Goal: Find specific page/section: Find specific page/section

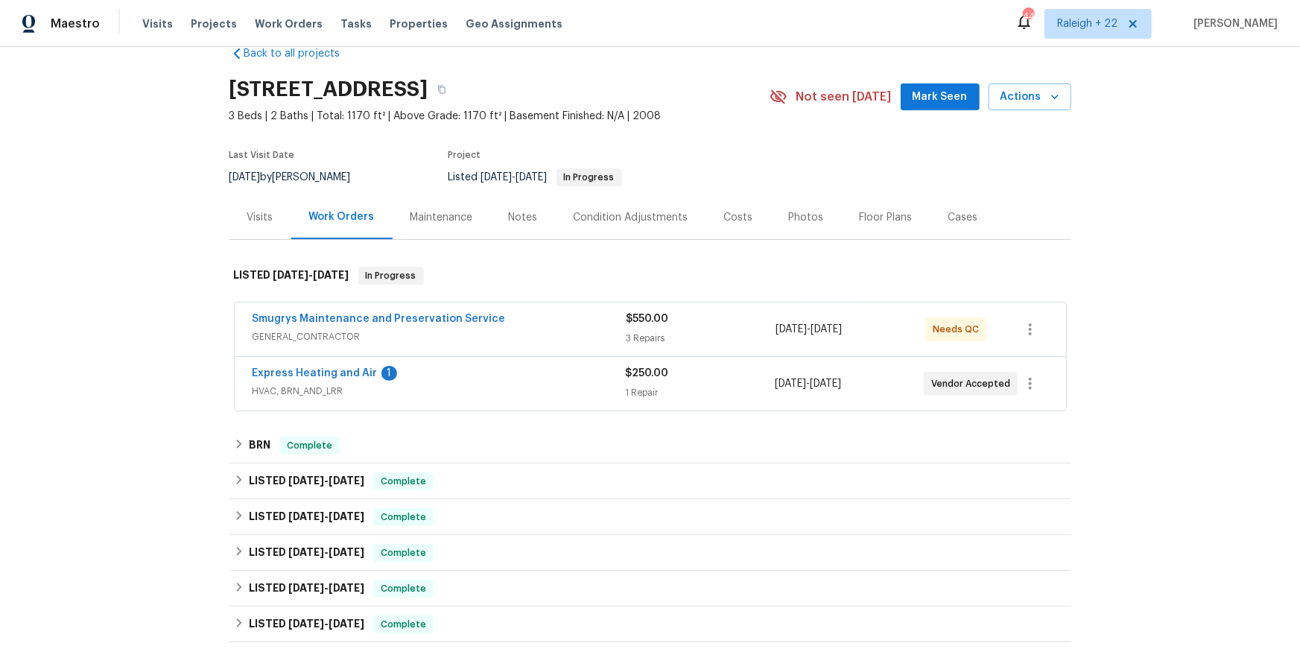
scroll to position [74, 0]
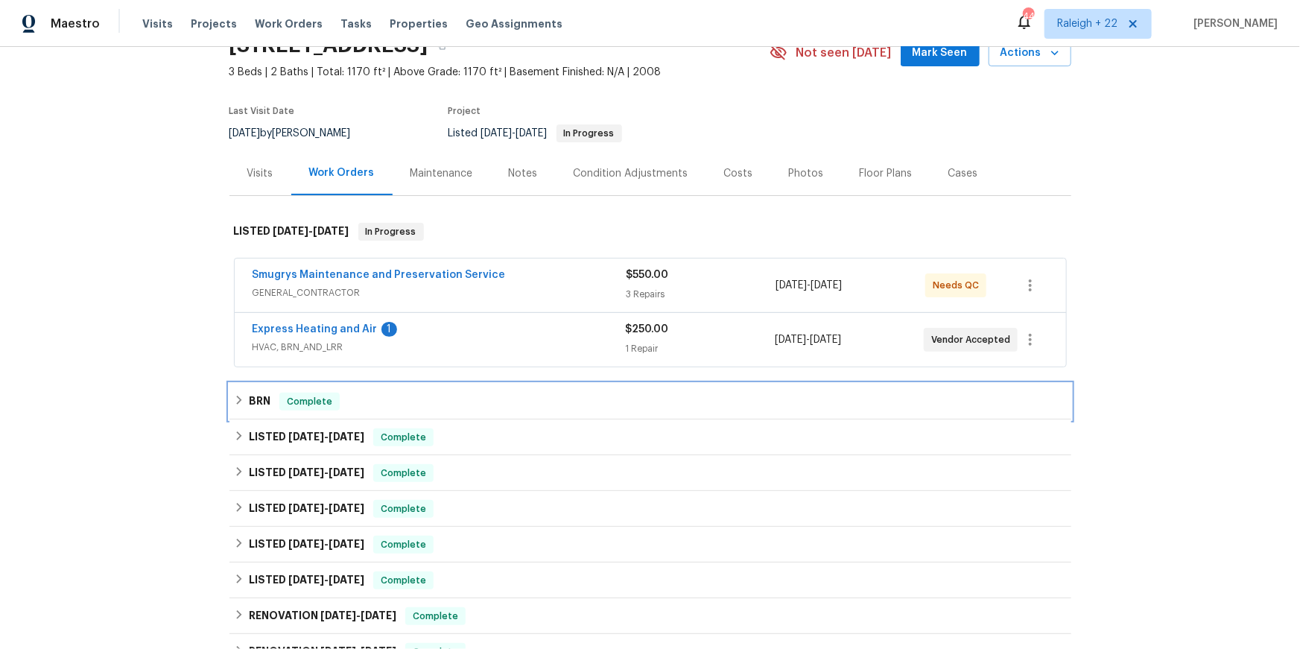
click at [252, 410] on div "BRN Complete" at bounding box center [650, 402] width 833 height 18
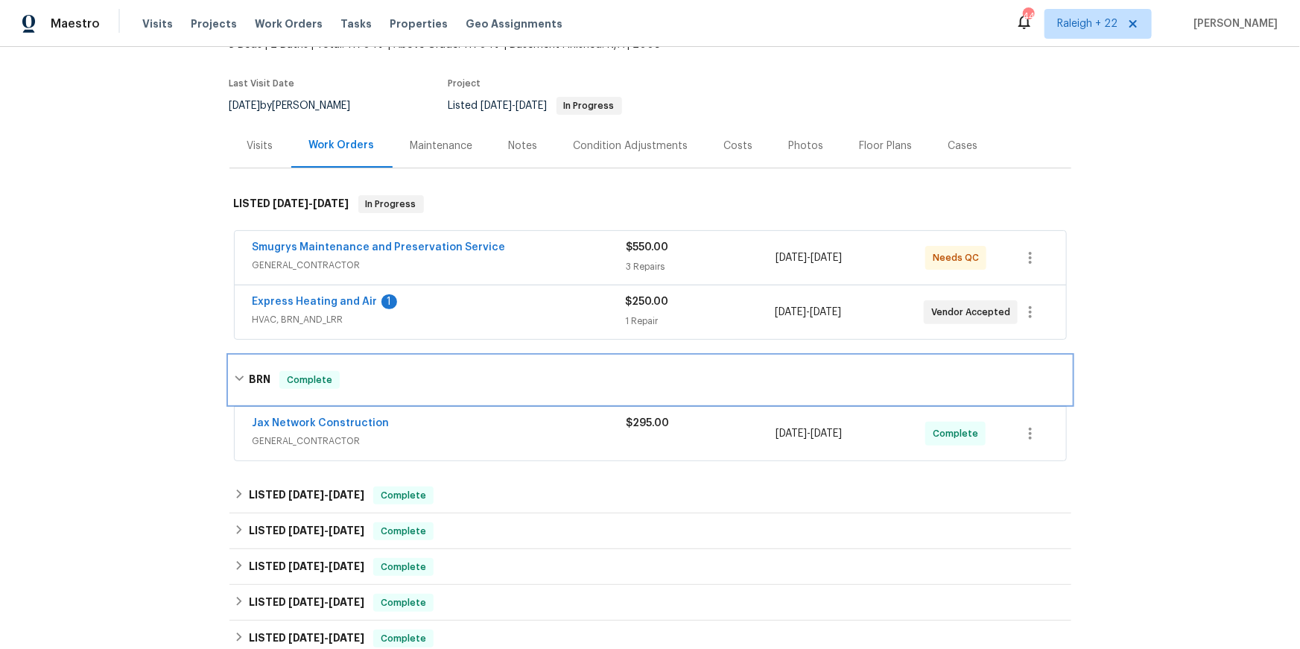
scroll to position [110, 0]
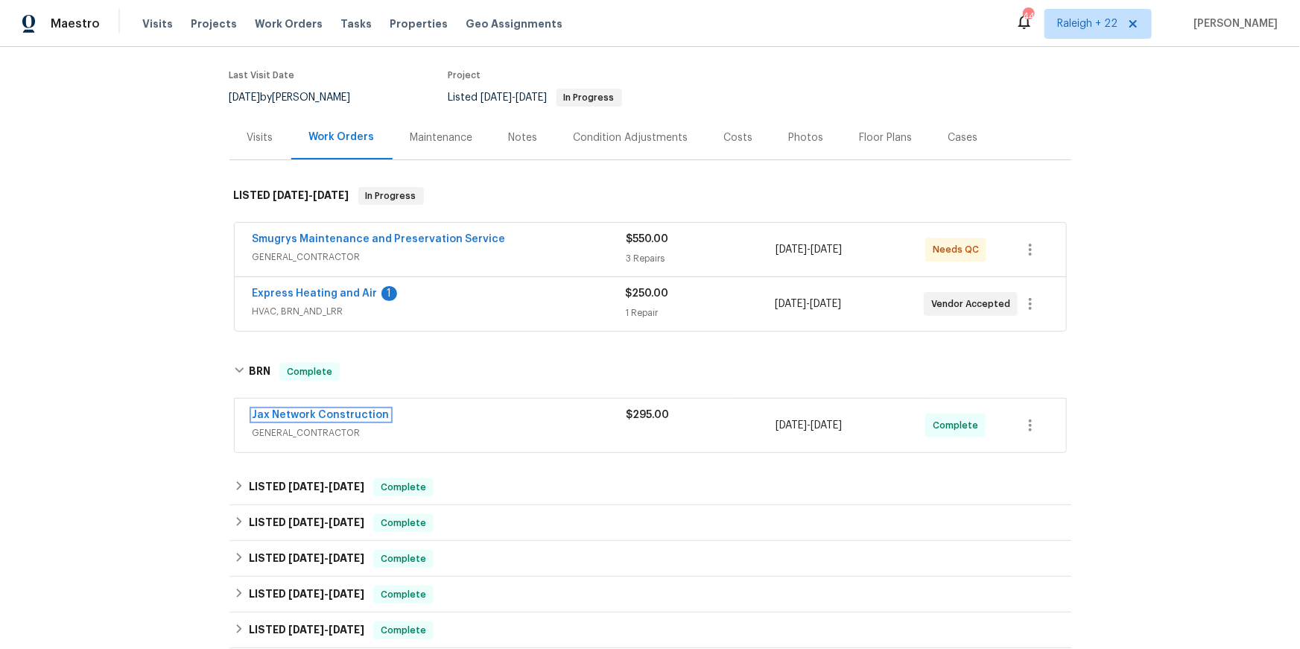
click at [355, 420] on link "Jax Network Construction" at bounding box center [321, 415] width 137 height 10
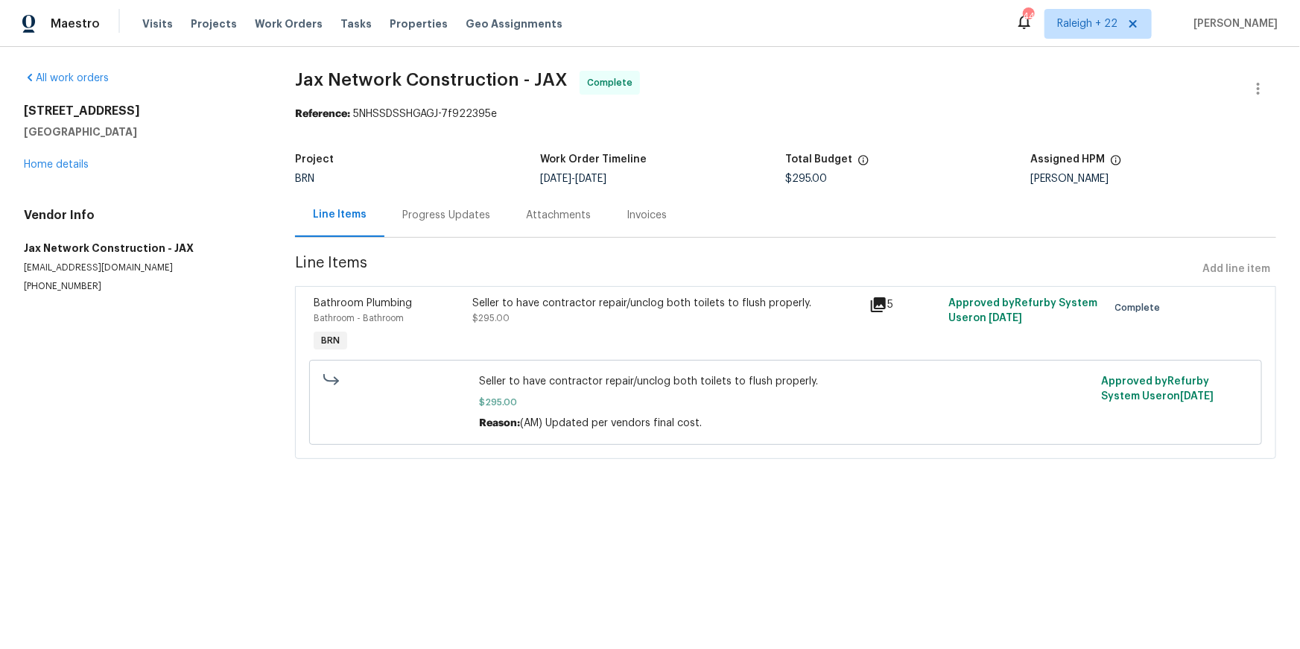
click at [886, 312] on icon at bounding box center [878, 304] width 15 height 15
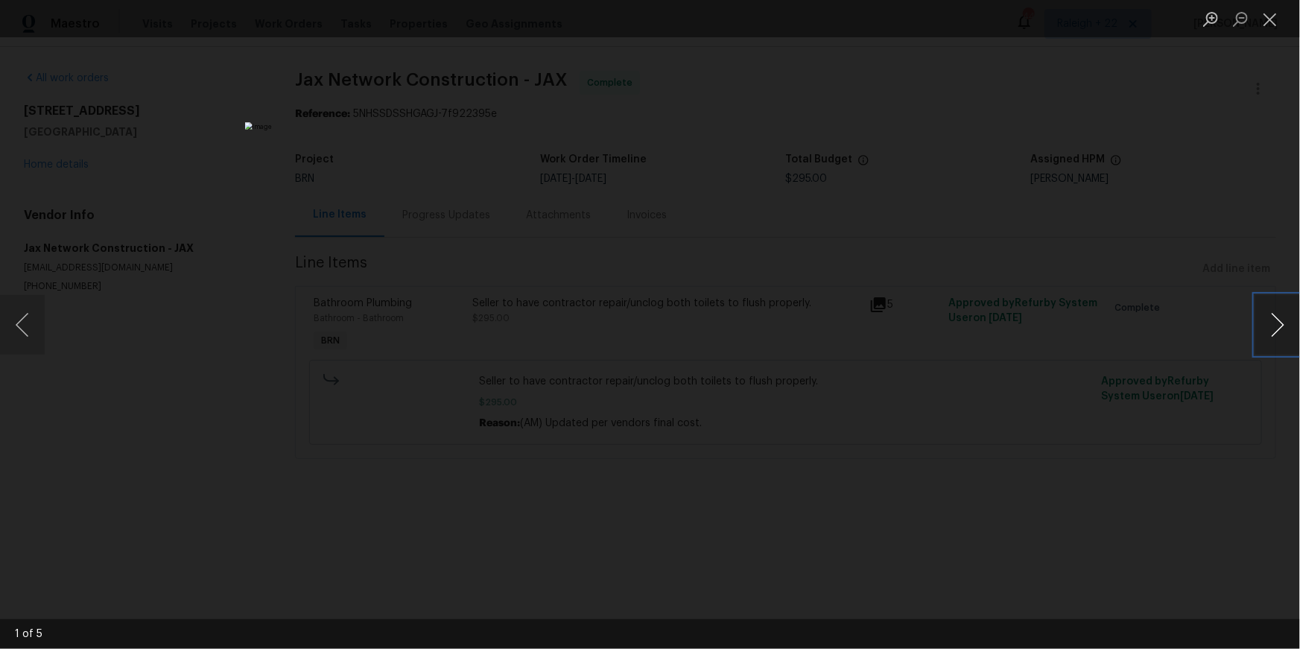
click at [1278, 326] on button "Next image" at bounding box center [1277, 325] width 45 height 60
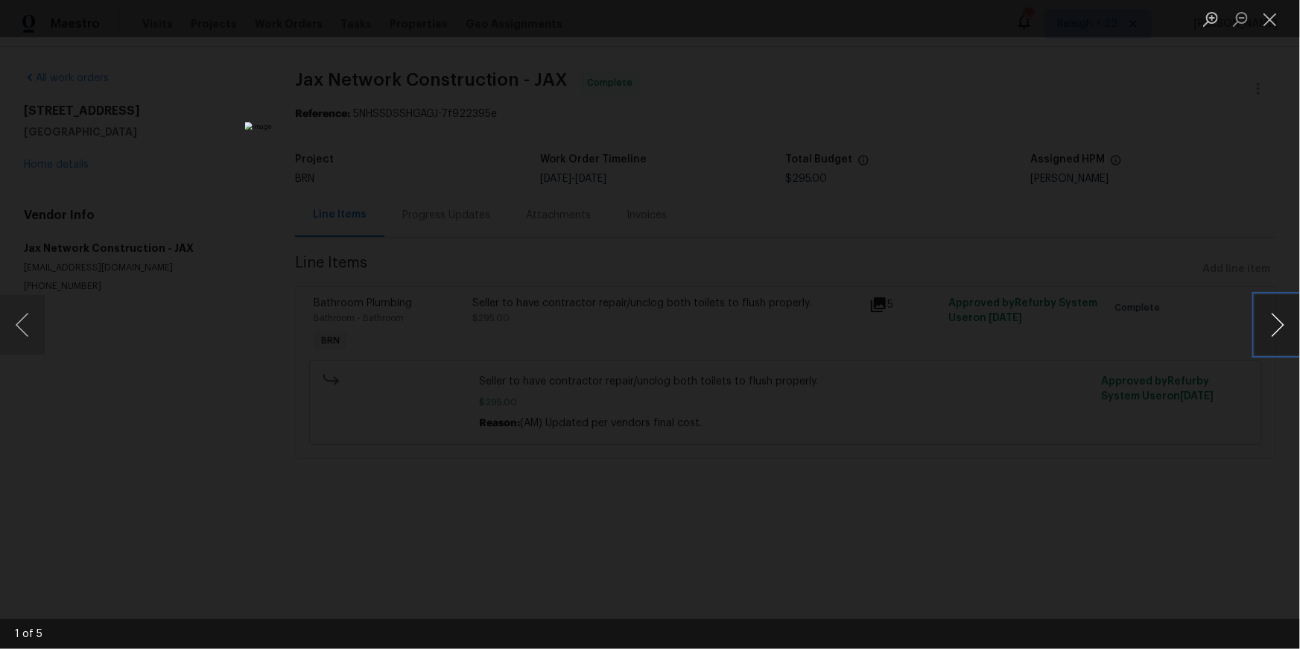
click at [1278, 326] on button "Next image" at bounding box center [1277, 325] width 45 height 60
click at [1269, 11] on button "Close lightbox" at bounding box center [1270, 19] width 30 height 26
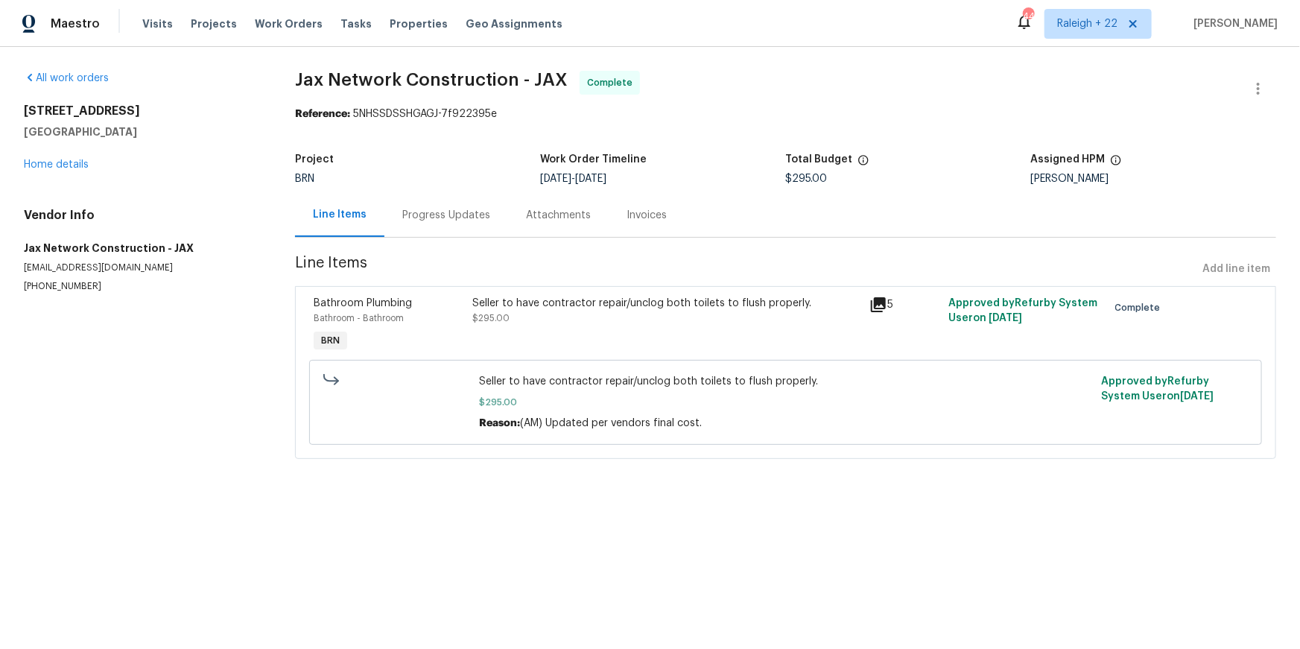
click at [449, 237] on div "Progress Updates" at bounding box center [446, 215] width 124 height 44
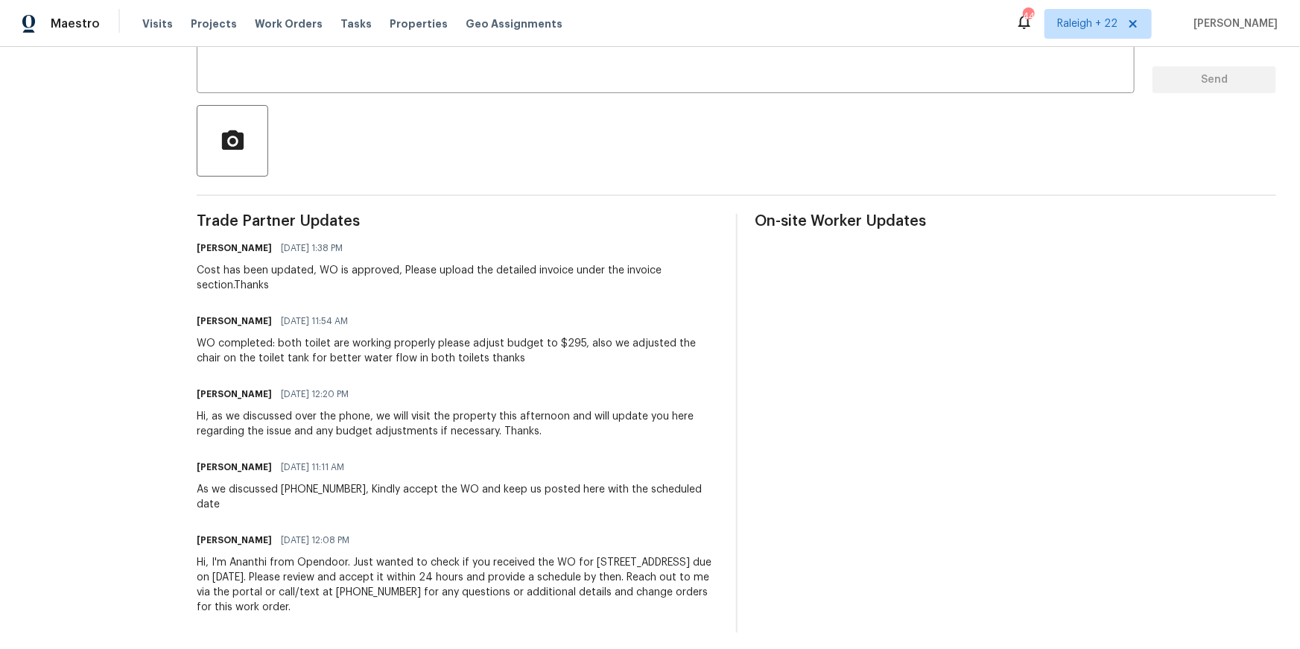
scroll to position [294, 0]
